Goal: Information Seeking & Learning: Learn about a topic

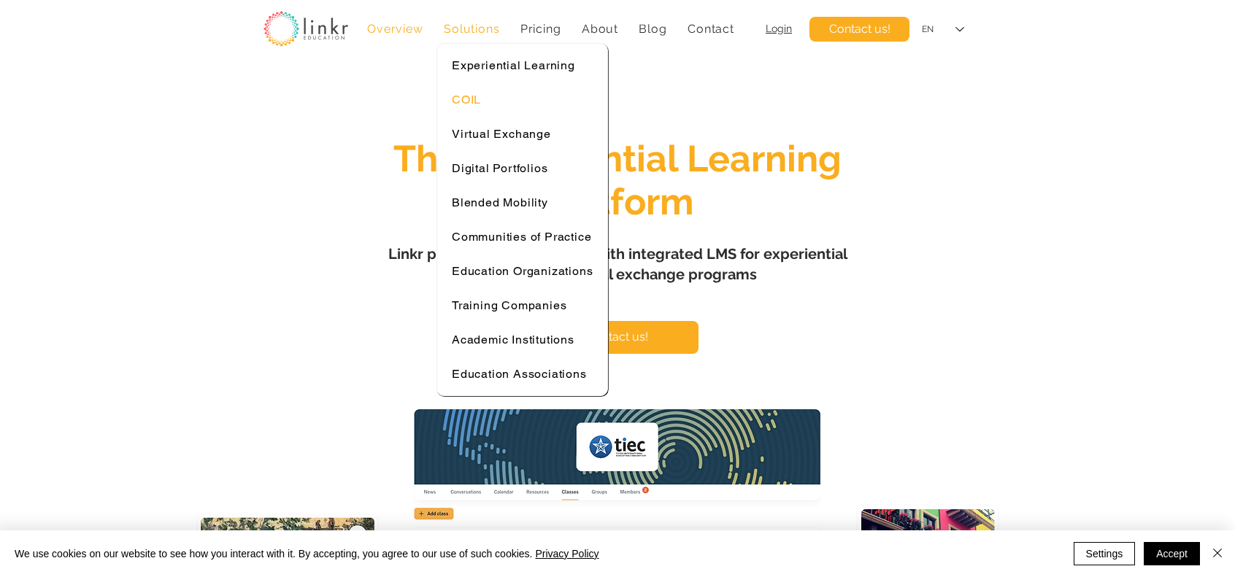
click at [487, 96] on div "COIL" at bounding box center [522, 100] width 141 height 14
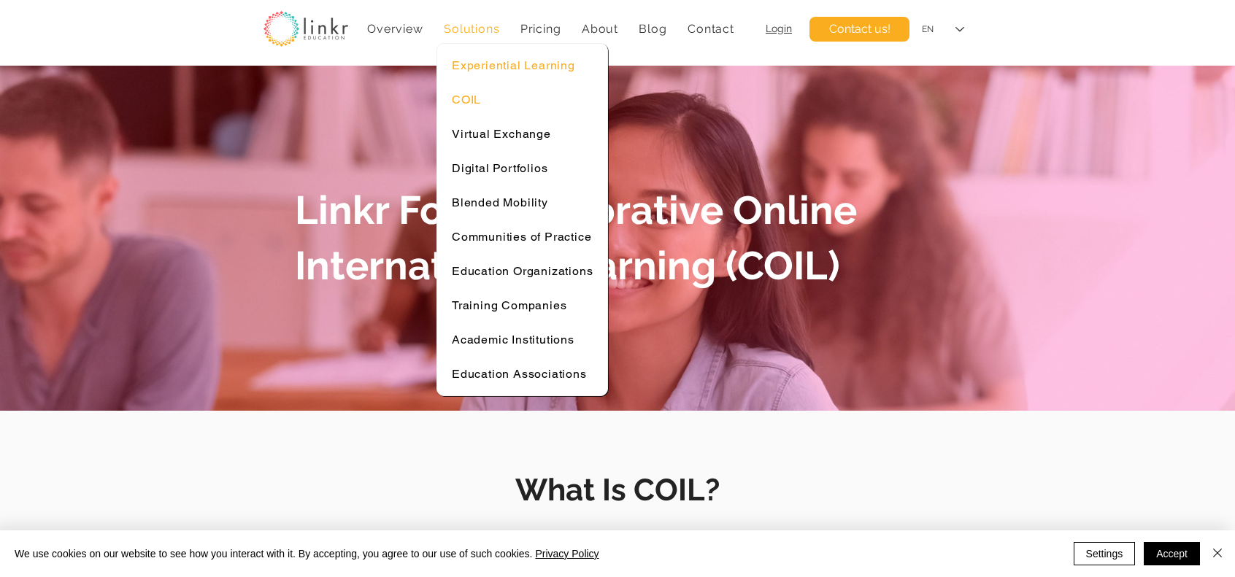
click at [506, 70] on span "Experiential Learning" at bounding box center [513, 65] width 123 height 14
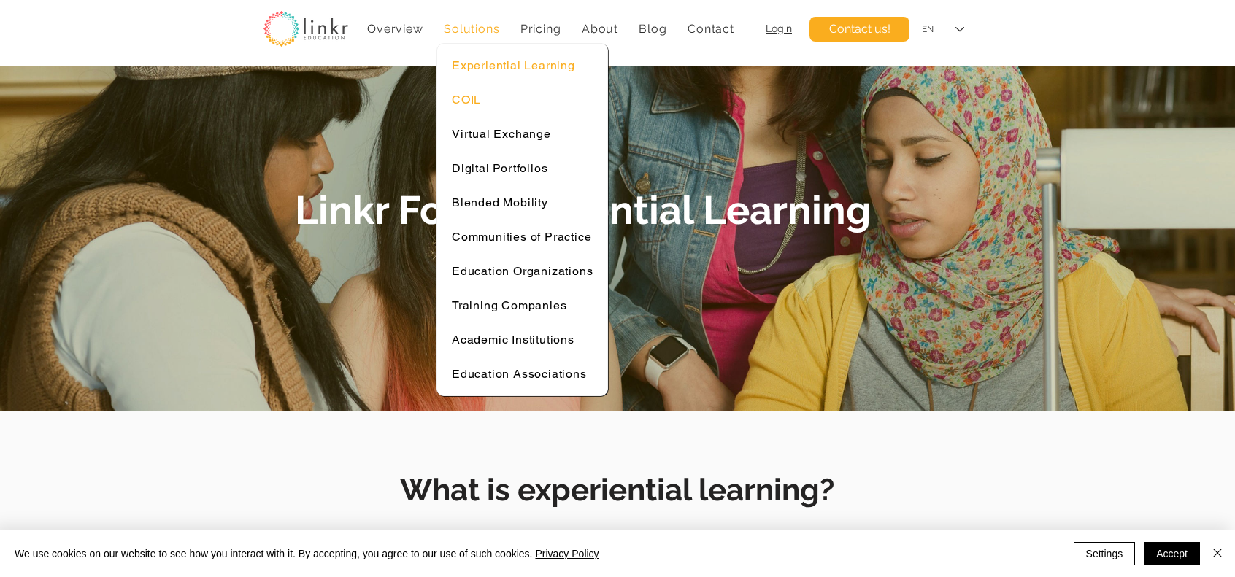
click at [475, 99] on span "COIL" at bounding box center [466, 100] width 29 height 14
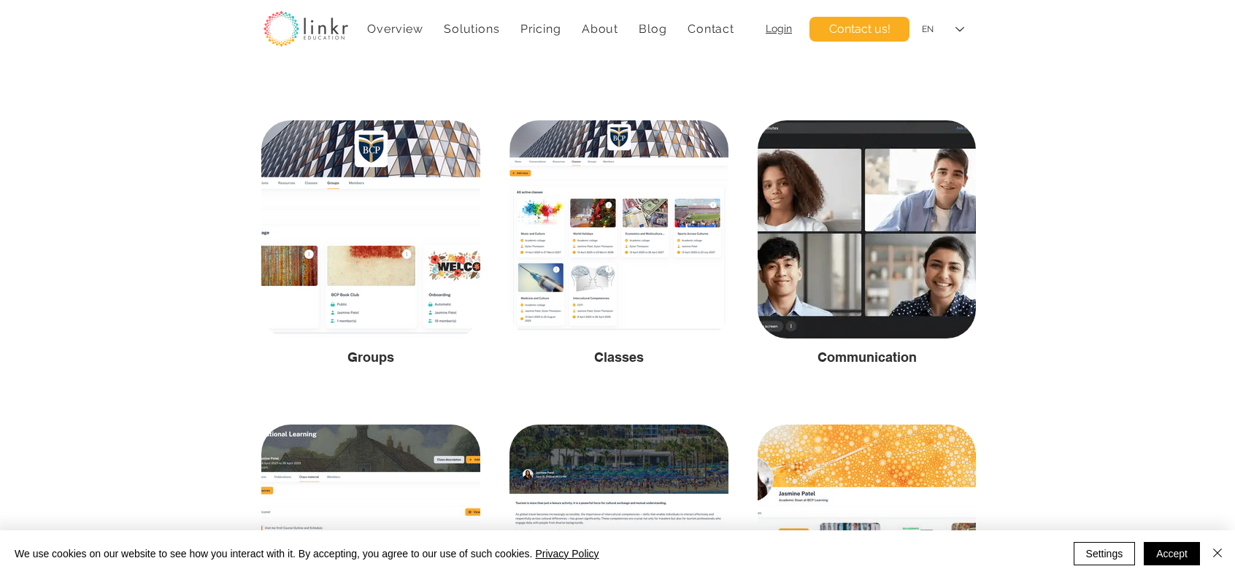
scroll to position [2054, 0]
